Goal: Information Seeking & Learning: Check status

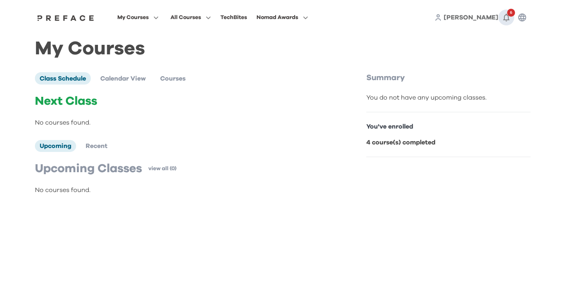
click at [509, 16] on span "6" at bounding box center [511, 13] width 8 height 8
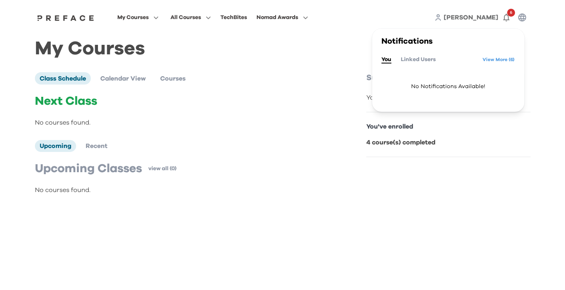
click at [468, 59] on div "You Linked Users View More ( 6 )" at bounding box center [447, 59] width 133 height 13
click at [494, 59] on link "View More ( 6 )" at bounding box center [499, 59] width 32 height 13
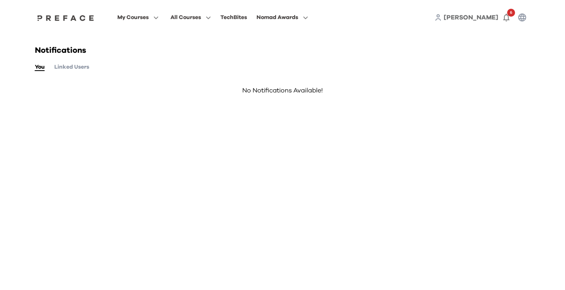
click at [84, 71] on div "Notifications You Linked Users No Notifications Available!" at bounding box center [283, 80] width 508 height 90
click at [80, 67] on button "Linked Users" at bounding box center [71, 67] width 35 height 9
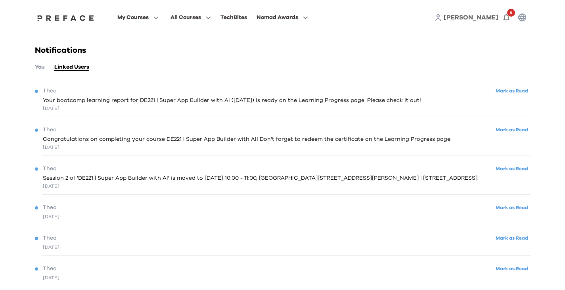
click at [144, 100] on span "Your bootcamp learning report for DE221 | Super App Builder with AI (08/08/2025…" at bounding box center [232, 100] width 378 height 8
click at [299, 105] on div "3 days ago" at bounding box center [232, 108] width 378 height 7
click at [47, 92] on span "Theo" at bounding box center [49, 91] width 13 height 8
click at [52, 100] on span "Your bootcamp learning report for DE221 | Super App Builder with AI (08/08/2025…" at bounding box center [232, 100] width 378 height 8
click at [52, 109] on div "3 days ago" at bounding box center [232, 108] width 378 height 7
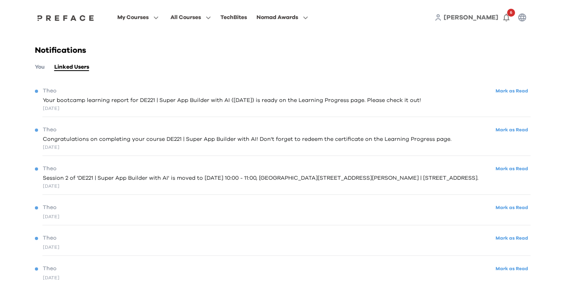
click at [33, 90] on div "Notifications You Linked Users Theo Mark as Read Your bootcamp learning report …" at bounding box center [283, 171] width 508 height 273
click at [79, 123] on div "Theo Mark as Read Congratulations on completing your course DE221 | Super App B…" at bounding box center [283, 138] width 496 height 36
click at [94, 178] on span "Session 2 of 'DE221 | Super App Builder with AI' is moved to Wed, 06 Aug 2025 a…" at bounding box center [261, 178] width 436 height 8
click at [135, 92] on span at bounding box center [138, 94] width 75 height 22
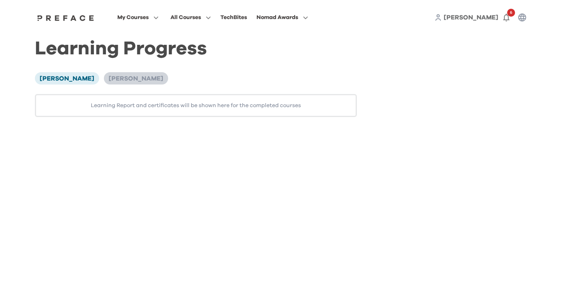
click at [109, 79] on span "[PERSON_NAME]" at bounding box center [136, 78] width 55 height 6
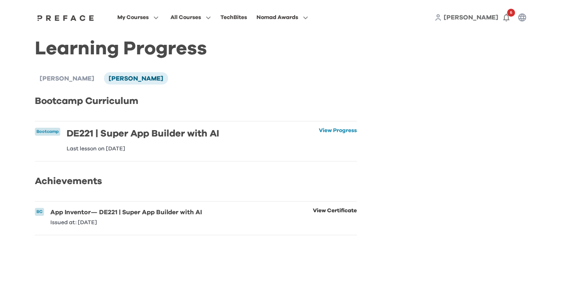
click at [335, 220] on link "View Certificate" at bounding box center [335, 216] width 44 height 17
click at [326, 133] on link "View Progress" at bounding box center [338, 140] width 38 height 24
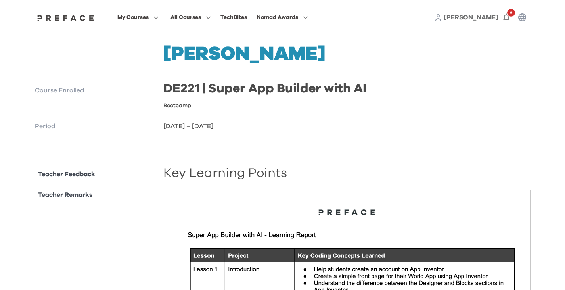
click at [220, 132] on div at bounding box center [283, 150] width 496 height 38
click at [177, 139] on div at bounding box center [283, 150] width 496 height 38
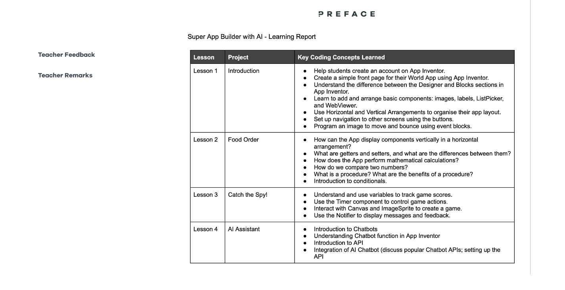
click at [323, 143] on img at bounding box center [346, 133] width 367 height 283
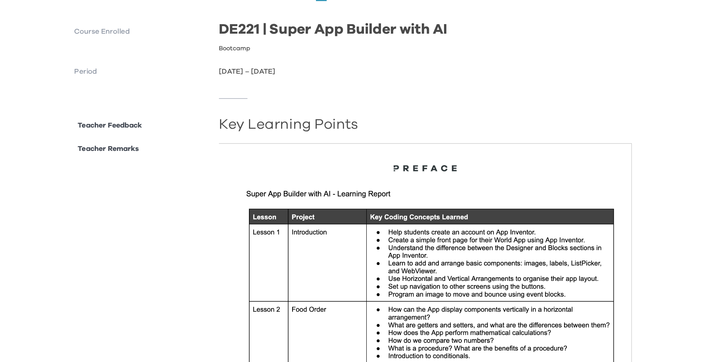
scroll to position [62, 0]
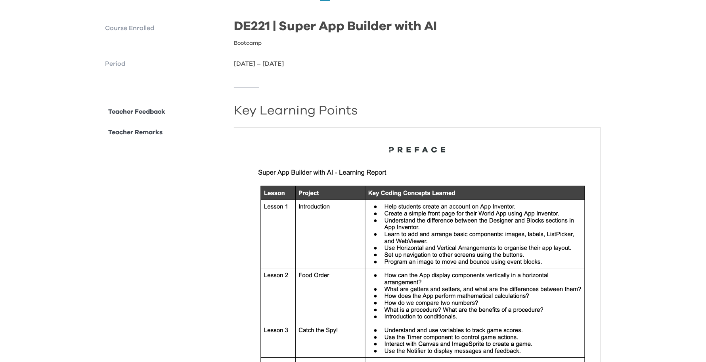
drag, startPoint x: 554, startPoint y: 2, endPoint x: 445, endPoint y: 134, distance: 170.4
click at [445, 134] on img at bounding box center [417, 269] width 367 height 283
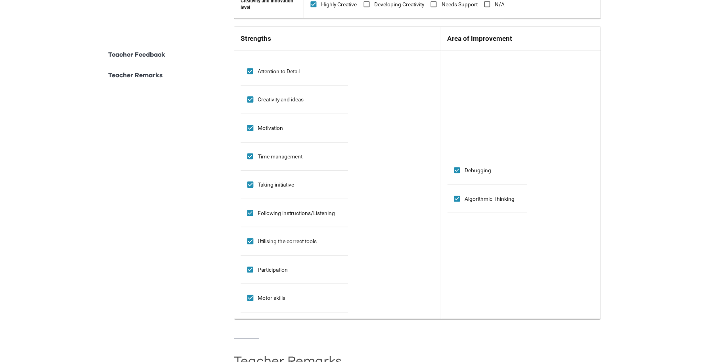
scroll to position [707, 0]
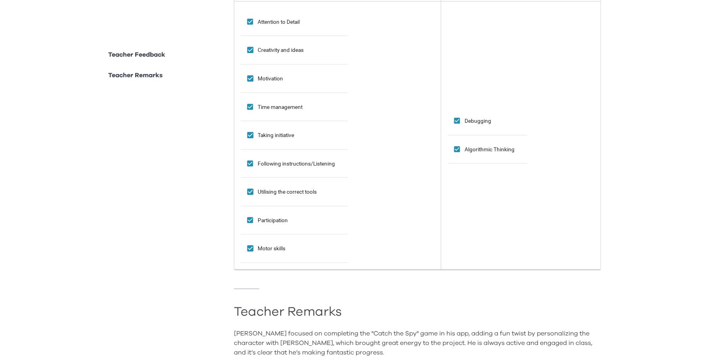
drag, startPoint x: 408, startPoint y: 210, endPoint x: 612, endPoint y: 209, distance: 203.4
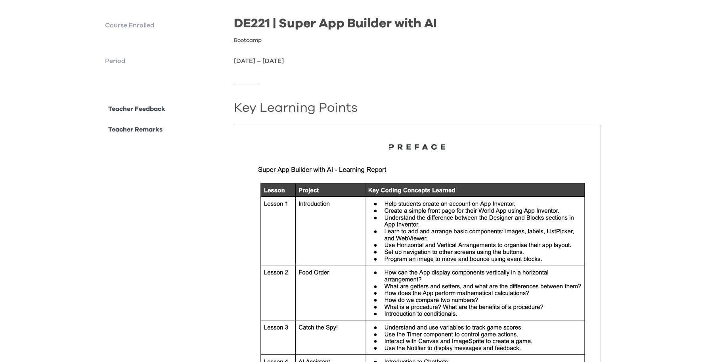
scroll to position [0, 0]
